Goal: Transaction & Acquisition: Download file/media

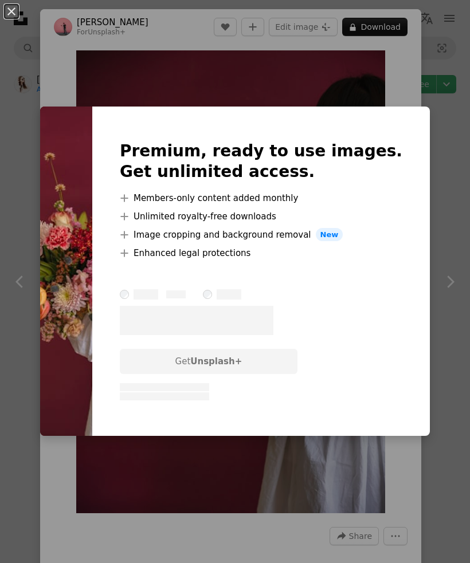
scroll to position [10755, 0]
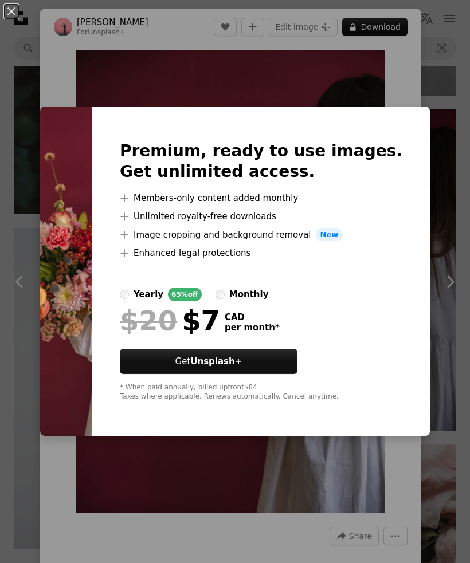
click at [459, 135] on div "An X shape Premium, ready to use images. Get unlimited access. A plus sign Memb…" at bounding box center [235, 281] width 470 height 563
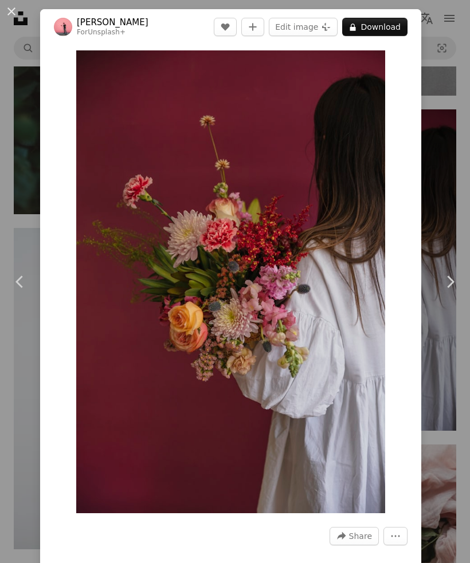
click at [456, 291] on icon "Chevron right" at bounding box center [450, 282] width 18 height 18
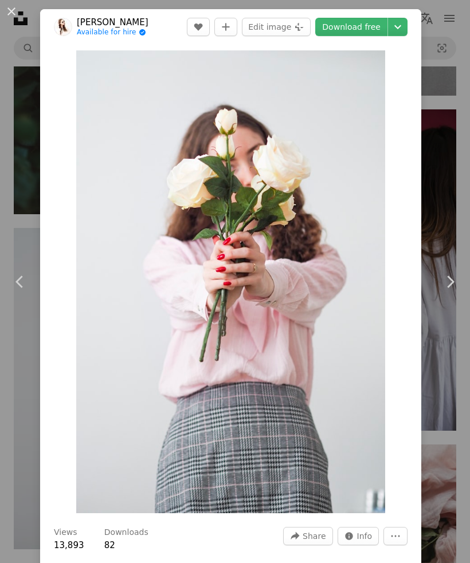
click at [18, 14] on button "An X shape" at bounding box center [12, 12] width 14 height 14
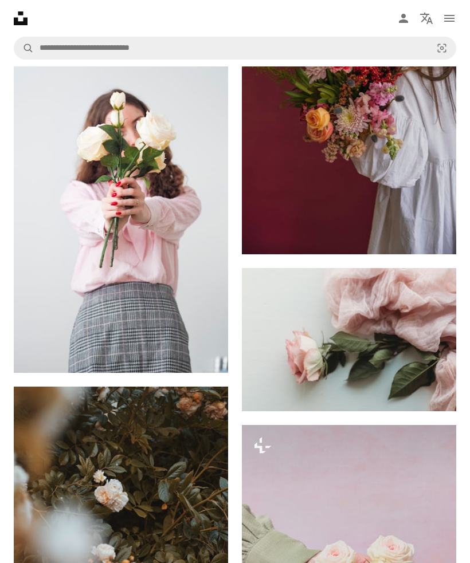
click at [378, 203] on img at bounding box center [349, 95] width 214 height 322
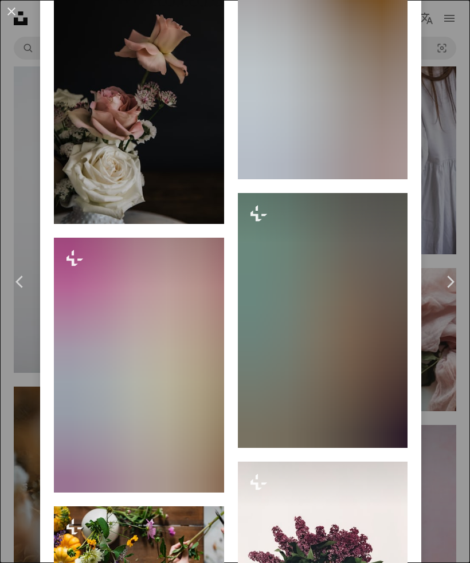
scroll to position [7879, 0]
